Goal: Information Seeking & Learning: Learn about a topic

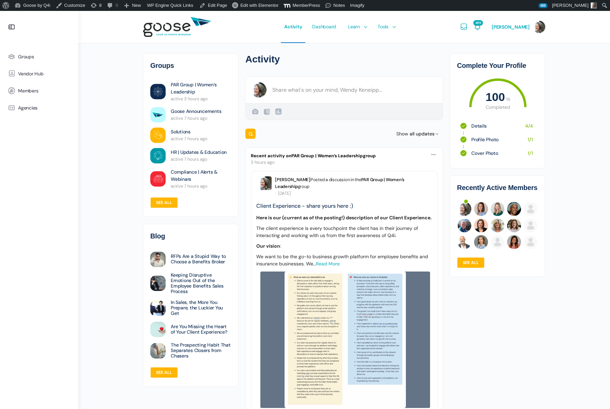
click at [583, 42] on header "Activity Dashboard Learn Courses Map Your Growth Marketing Hub Sales Hub Servic…" at bounding box center [344, 27] width 532 height 32
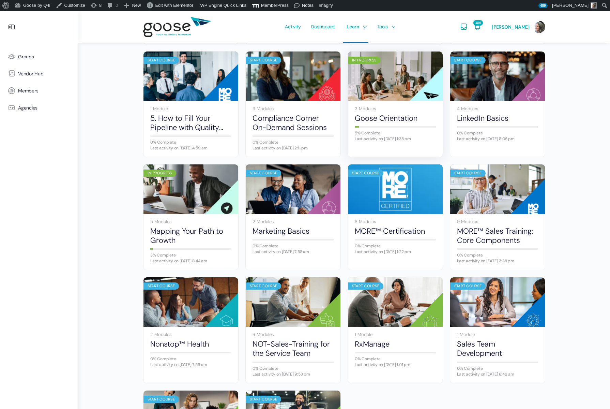
scroll to position [203, 0]
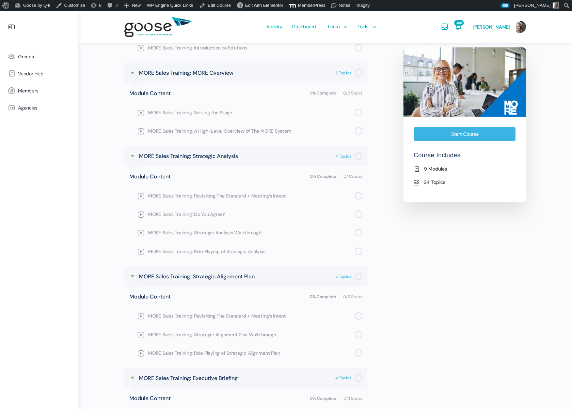
scroll to position [361, 0]
